Goal: Transaction & Acquisition: Purchase product/service

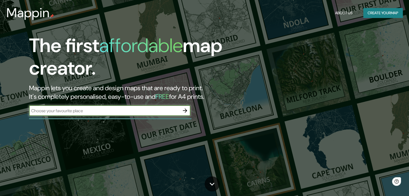
click at [73, 106] on div "​" at bounding box center [109, 110] width 161 height 11
paste input "[GEOGRAPHIC_DATA]"
type input "[GEOGRAPHIC_DATA]"
click at [184, 111] on icon "button" at bounding box center [185, 111] width 4 height 4
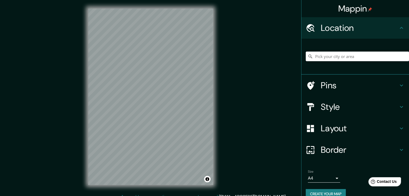
click at [359, 57] on input "Pick your city or area" at bounding box center [357, 57] width 103 height 10
paste input "[GEOGRAPHIC_DATA]"
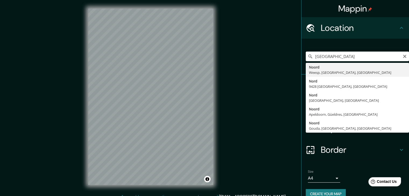
click at [364, 56] on input "[GEOGRAPHIC_DATA]" at bounding box center [357, 57] width 103 height 10
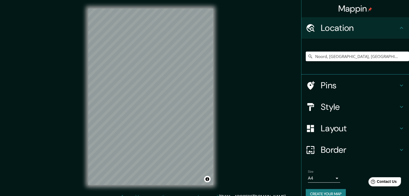
click at [396, 56] on input "Noord, [GEOGRAPHIC_DATA], [GEOGRAPHIC_DATA], [GEOGRAPHIC_DATA]" at bounding box center [357, 57] width 103 height 10
click at [374, 57] on input "Noord, [GEOGRAPHIC_DATA], [GEOGRAPHIC_DATA], [GEOGRAPHIC_DATA]" at bounding box center [357, 57] width 103 height 10
type input "Noord, [GEOGRAPHIC_DATA], [GEOGRAPHIC_DATA], [GEOGRAPHIC_DATA]"
click at [308, 56] on icon at bounding box center [310, 56] width 5 height 5
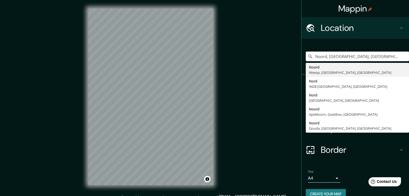
scroll to position [0, 12]
drag, startPoint x: 311, startPoint y: 56, endPoint x: 413, endPoint y: 54, distance: 101.9
click at [409, 54] on html "Mappin Location [GEOGRAPHIC_DATA], [GEOGRAPHIC_DATA], [GEOGRAPHIC_DATA], [GEOGR…" at bounding box center [204, 98] width 409 height 196
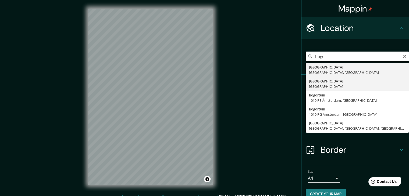
type input "[GEOGRAPHIC_DATA], [GEOGRAPHIC_DATA]"
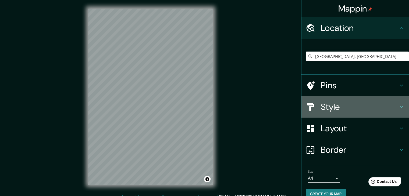
click at [398, 105] on icon at bounding box center [401, 107] width 6 height 6
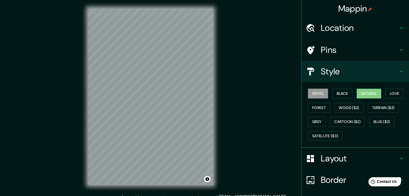
click at [373, 91] on button "Natural" at bounding box center [369, 94] width 25 height 10
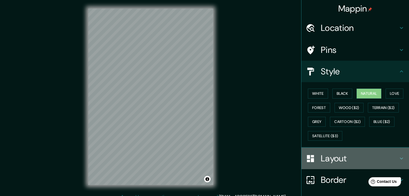
click at [393, 157] on h4 "Layout" at bounding box center [359, 158] width 77 height 11
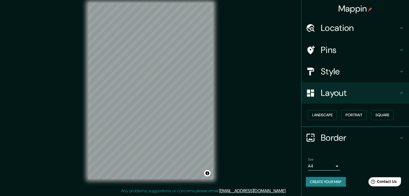
scroll to position [6, 0]
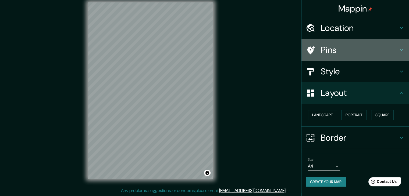
click at [324, 50] on h4 "Pins" at bounding box center [359, 50] width 77 height 11
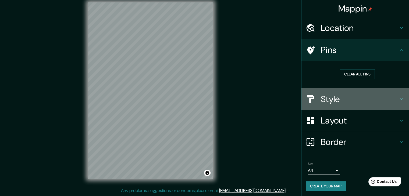
click at [343, 99] on h4 "Style" at bounding box center [359, 99] width 77 height 11
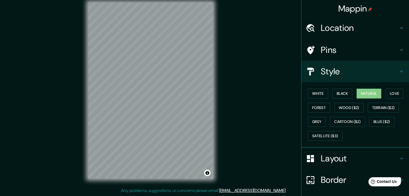
click at [318, 78] on div "Style" at bounding box center [356, 72] width 108 height 22
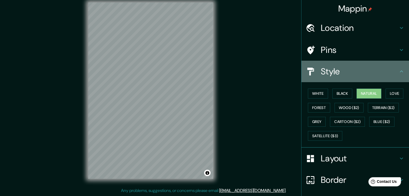
click at [322, 66] on h4 "Style" at bounding box center [359, 71] width 77 height 11
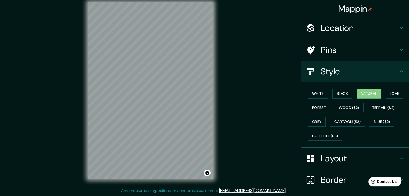
click at [398, 70] on icon at bounding box center [401, 71] width 6 height 6
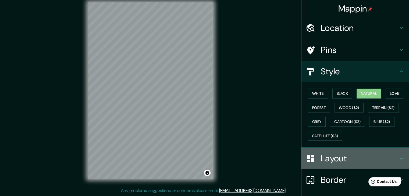
click at [339, 157] on h4 "Layout" at bounding box center [359, 158] width 77 height 11
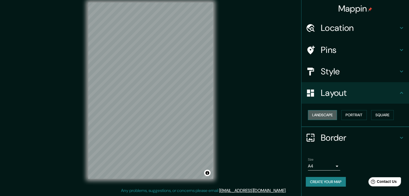
click at [308, 110] on button "Landscape" at bounding box center [322, 115] width 29 height 10
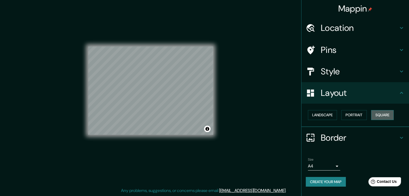
click at [385, 115] on button "Square" at bounding box center [382, 115] width 23 height 10
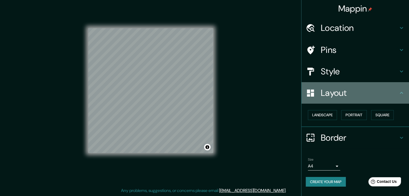
click at [398, 94] on h4 "Layout" at bounding box center [359, 93] width 77 height 11
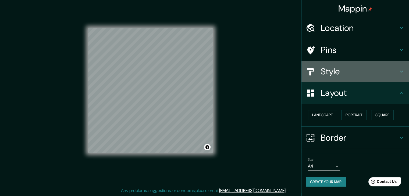
click at [402, 71] on icon at bounding box center [401, 71] width 6 height 6
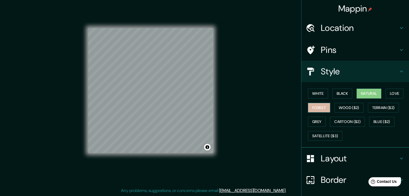
click at [318, 111] on button "Forest" at bounding box center [319, 108] width 22 height 10
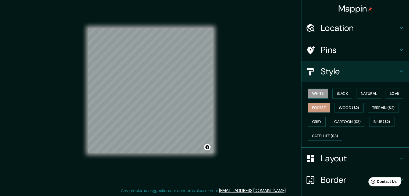
click at [314, 94] on button "White" at bounding box center [318, 94] width 20 height 10
click at [343, 92] on button "Black" at bounding box center [342, 94] width 20 height 10
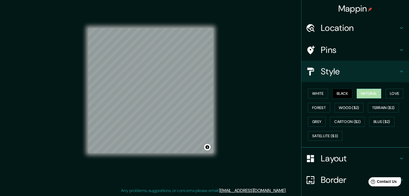
click at [360, 95] on button "Natural" at bounding box center [369, 94] width 25 height 10
click at [314, 125] on button "Grey" at bounding box center [317, 122] width 18 height 10
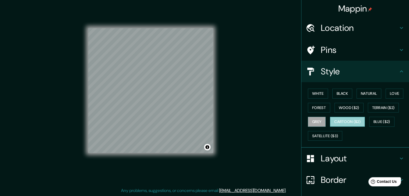
click at [346, 120] on button "Cartoon ($2)" at bounding box center [347, 122] width 35 height 10
click at [346, 110] on button "Wood ($2)" at bounding box center [349, 108] width 29 height 10
click at [371, 113] on div "White Black Natural Love Forest Wood ($2) Terrain ($2) Grey Cartoon ($2) Blue (…" at bounding box center [357, 115] width 103 height 56
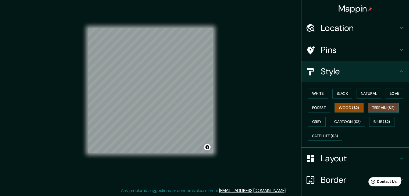
click at [381, 109] on button "Terrain ($2)" at bounding box center [383, 108] width 31 height 10
click at [381, 123] on button "Blue ($2)" at bounding box center [381, 122] width 25 height 10
